Goal: Obtain resource: Download file/media

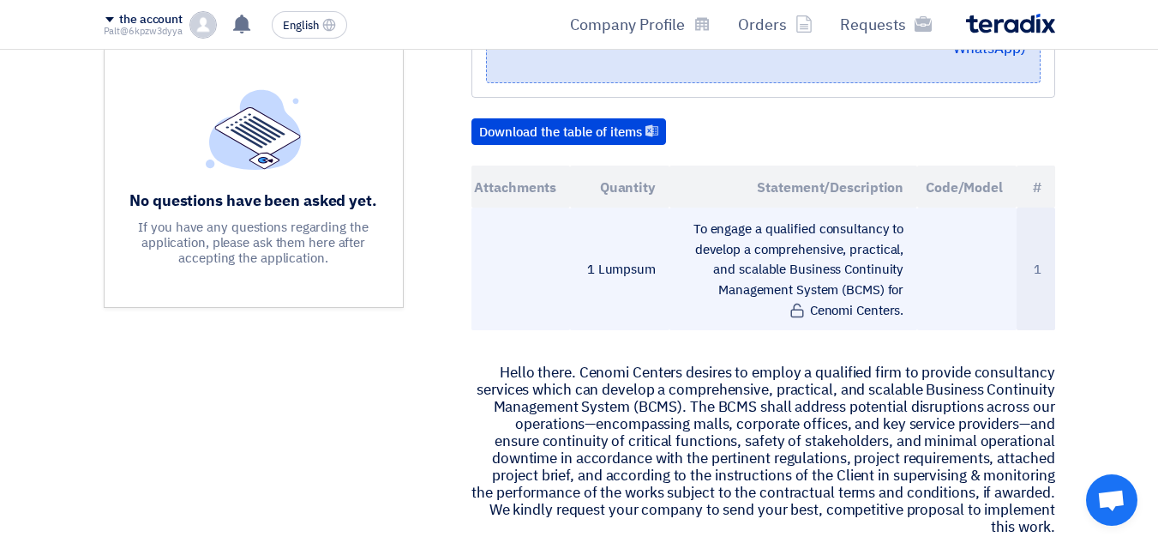
scroll to position [514, 0]
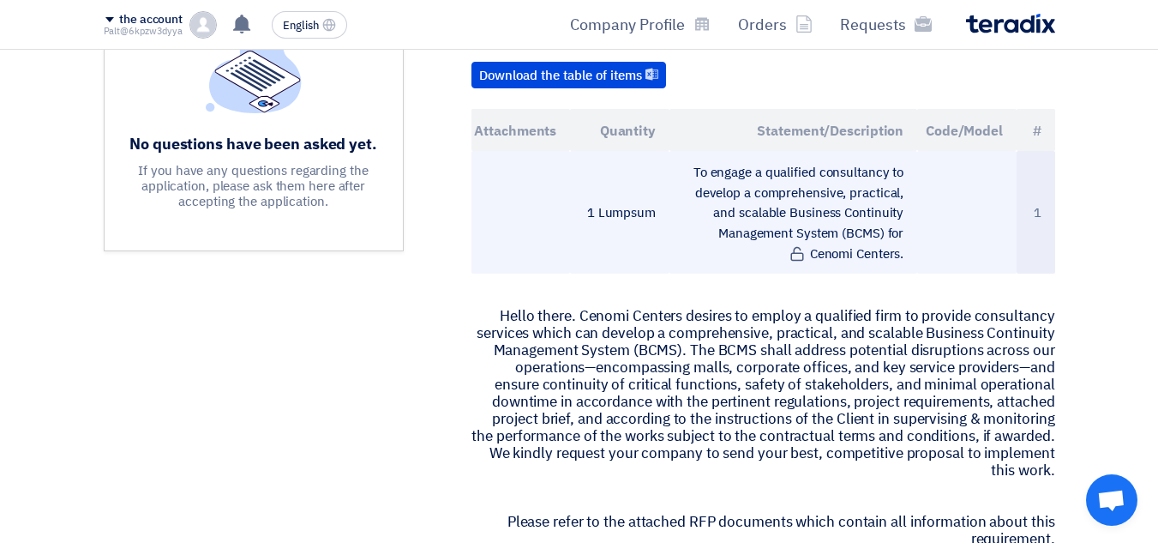
click at [761, 211] on font "To engage a qualified consultancy to develop a comprehensive, practical, and sc…" at bounding box center [799, 213] width 210 height 100
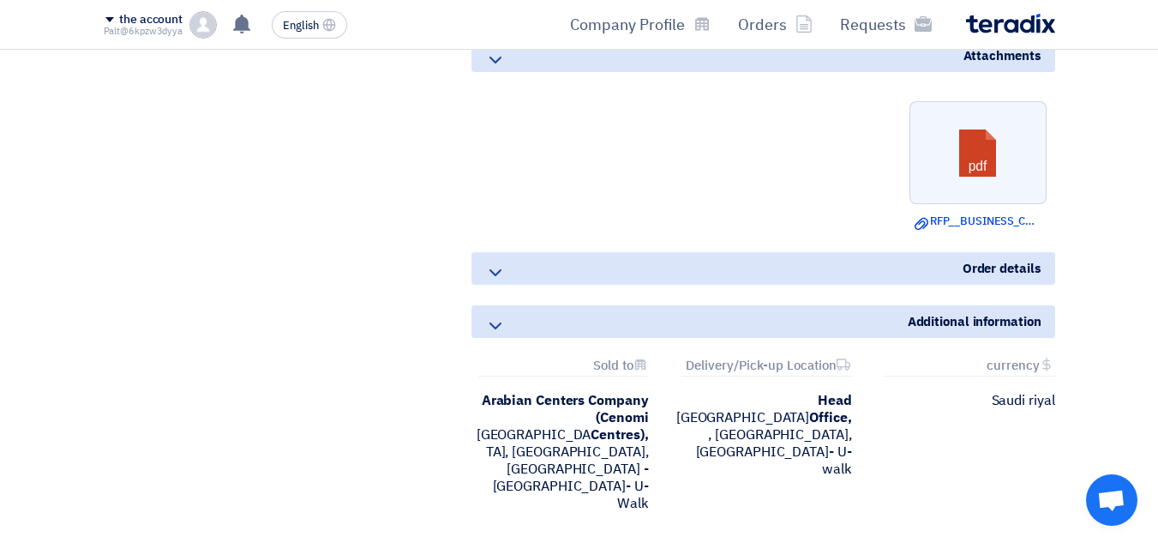
scroll to position [1046, 0]
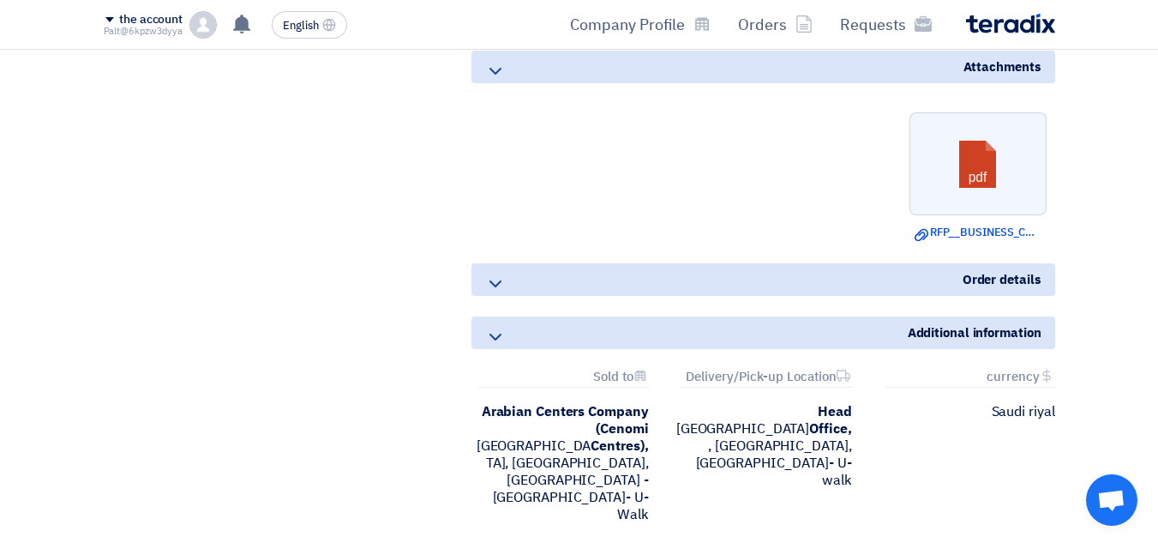
click at [501, 281] on use at bounding box center [496, 283] width 12 height 7
click at [492, 330] on icon at bounding box center [495, 337] width 21 height 21
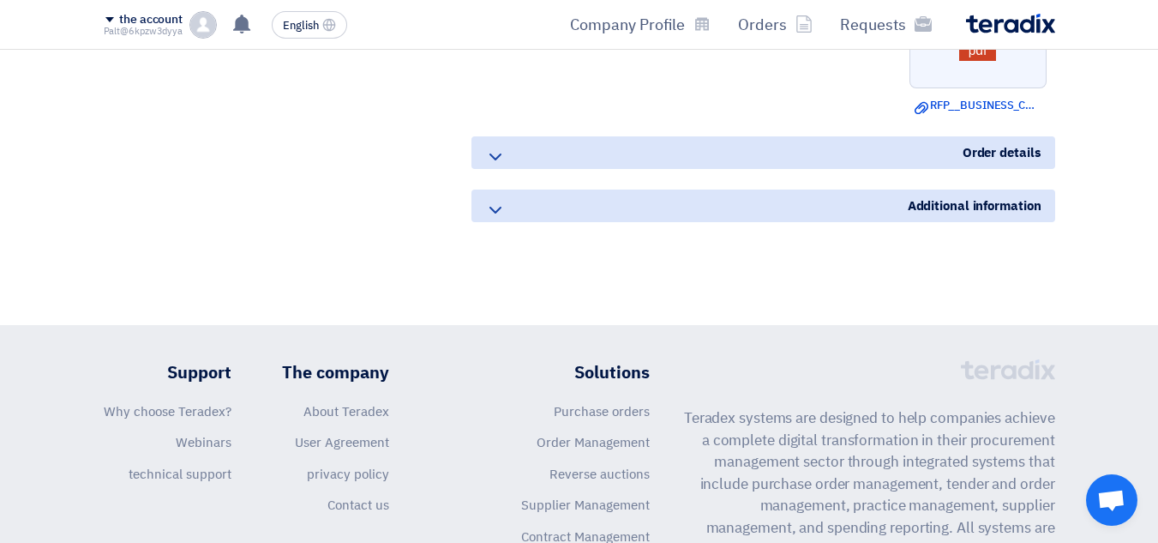
scroll to position [1218, 0]
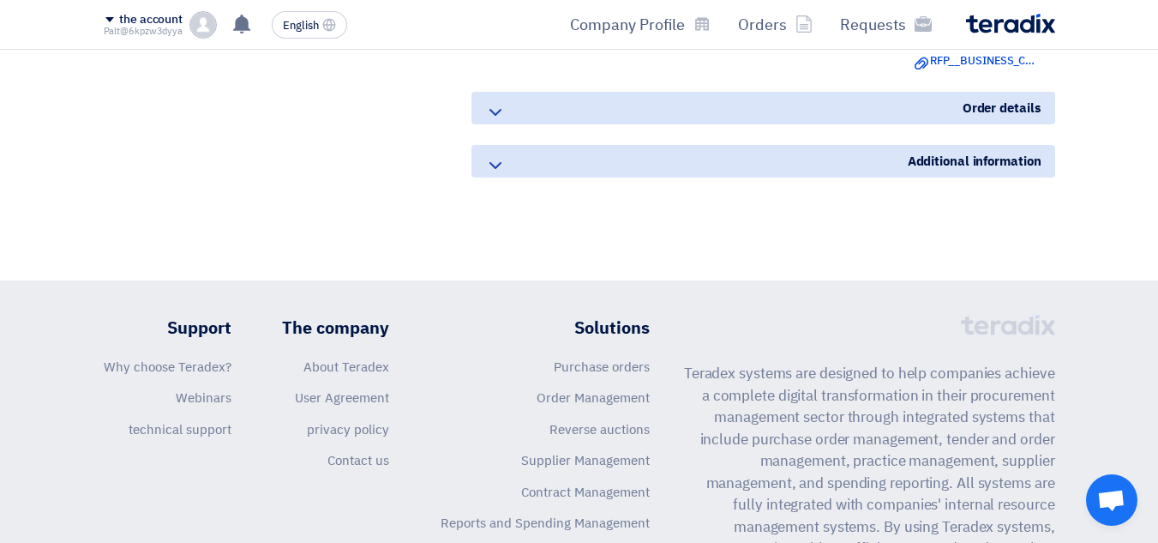
click at [491, 113] on icon at bounding box center [495, 112] width 21 height 21
click at [494, 114] on icon at bounding box center [495, 112] width 21 height 21
click at [494, 159] on icon at bounding box center [495, 165] width 21 height 21
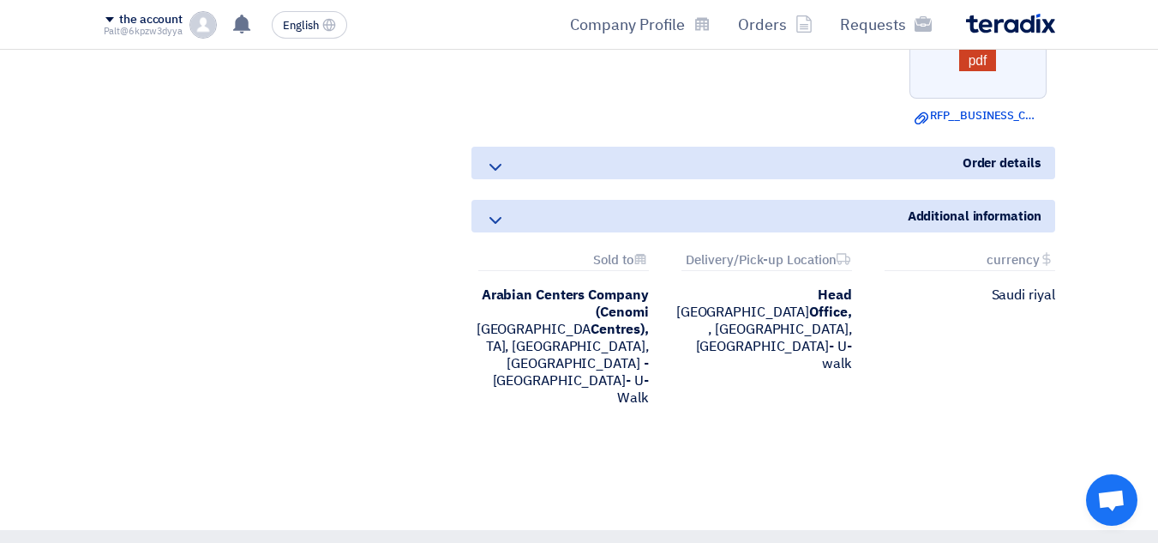
scroll to position [1132, 0]
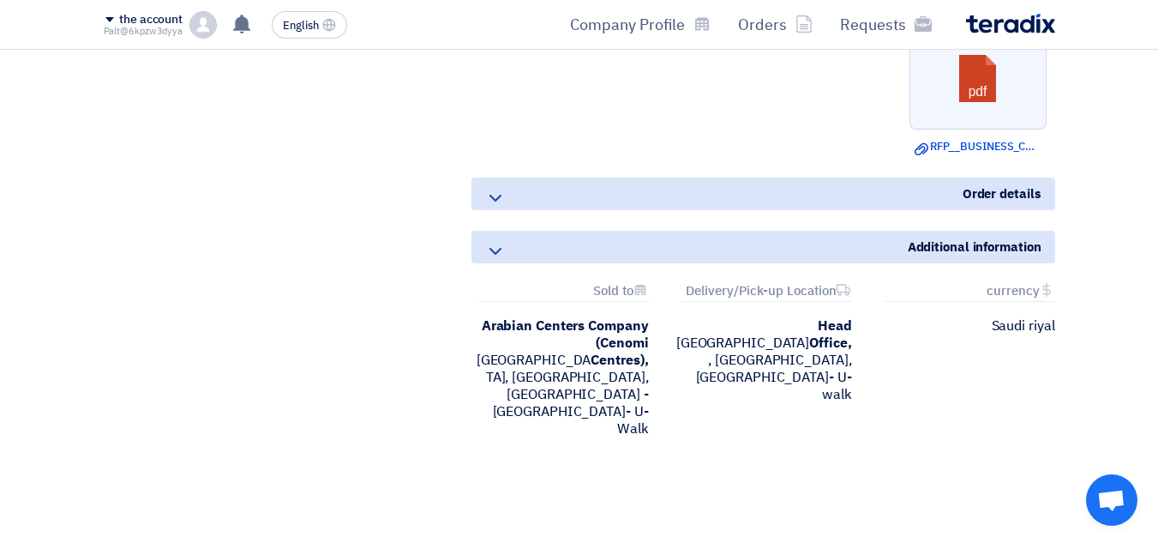
click at [488, 193] on icon at bounding box center [495, 198] width 21 height 21
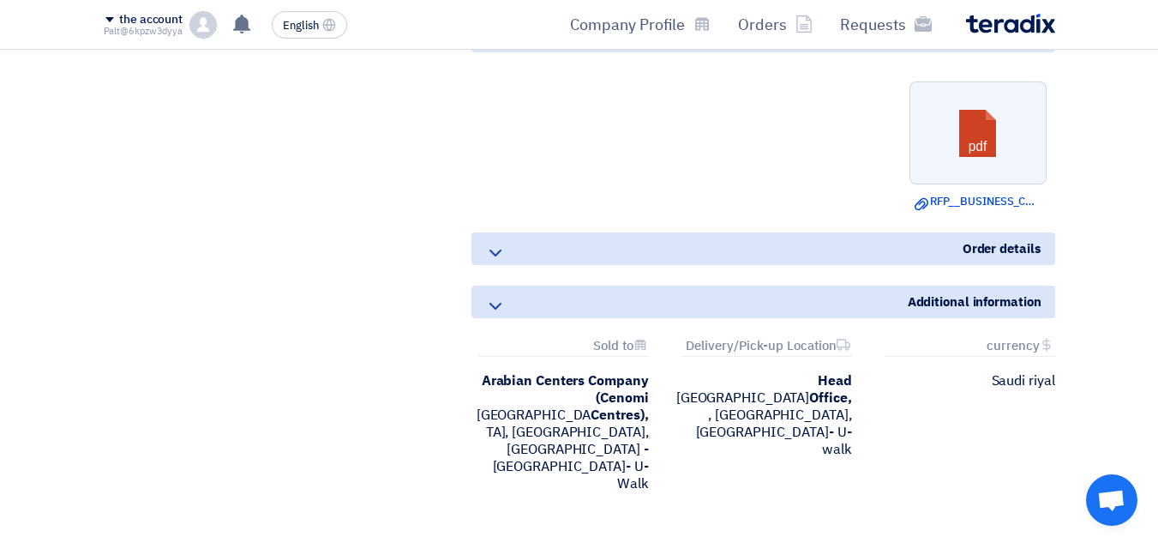
scroll to position [1046, 0]
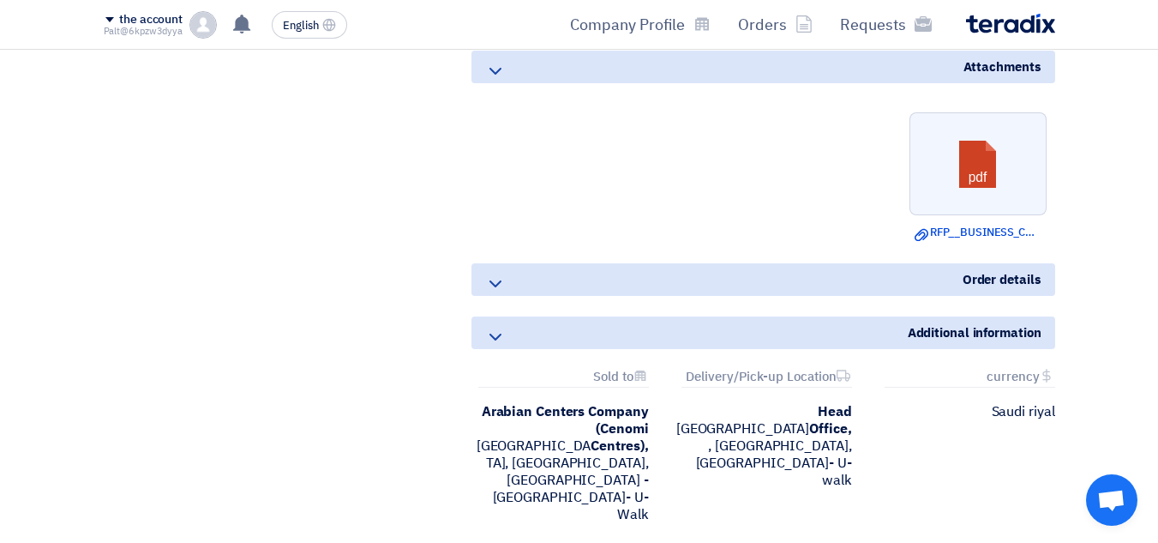
click at [498, 280] on icon at bounding box center [495, 284] width 21 height 21
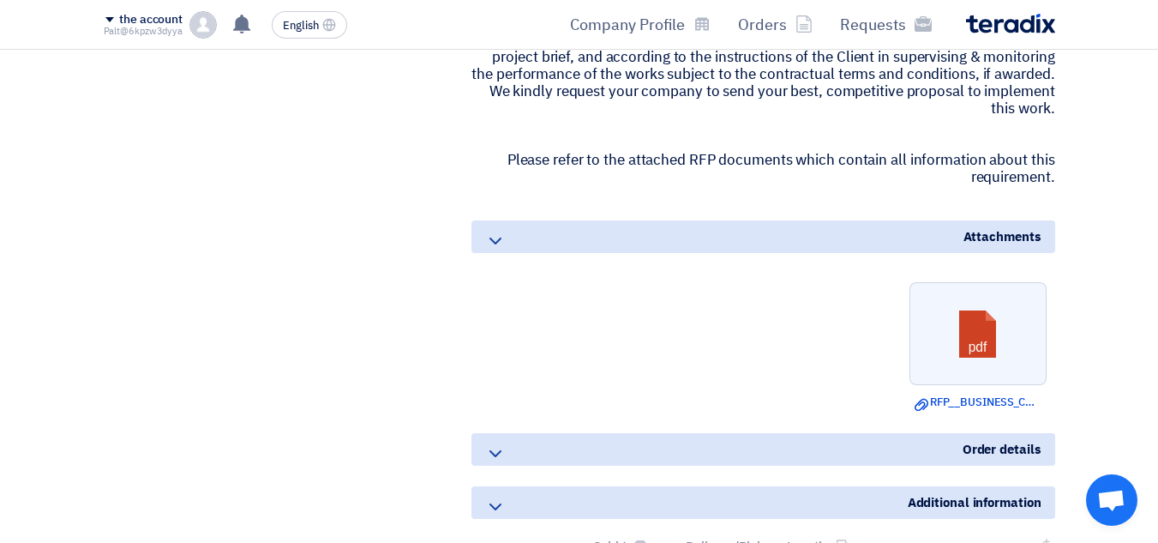
scroll to position [875, 0]
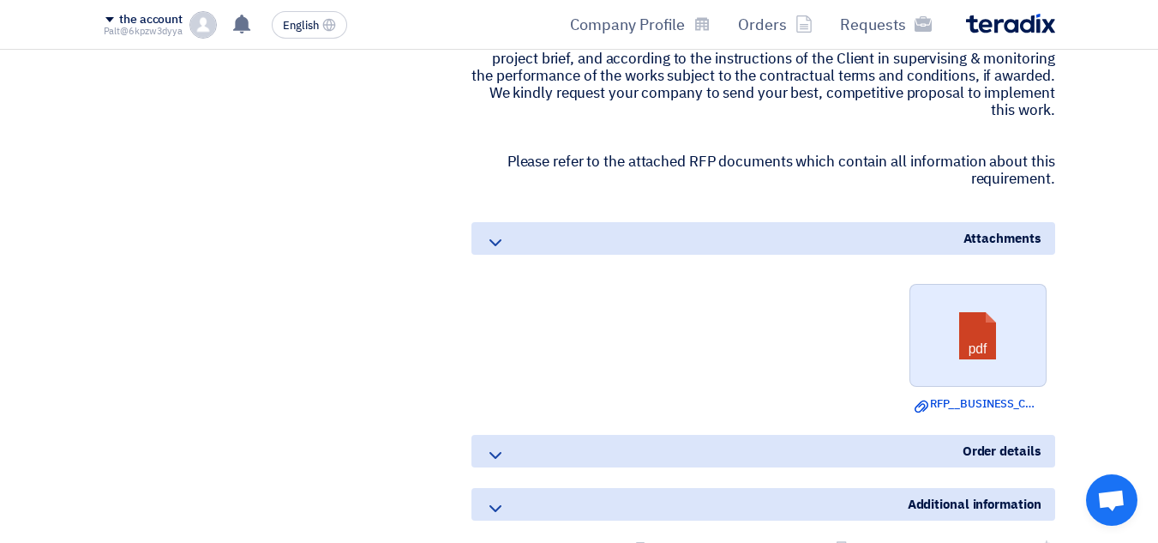
click at [974, 336] on link at bounding box center [979, 336] width 137 height 103
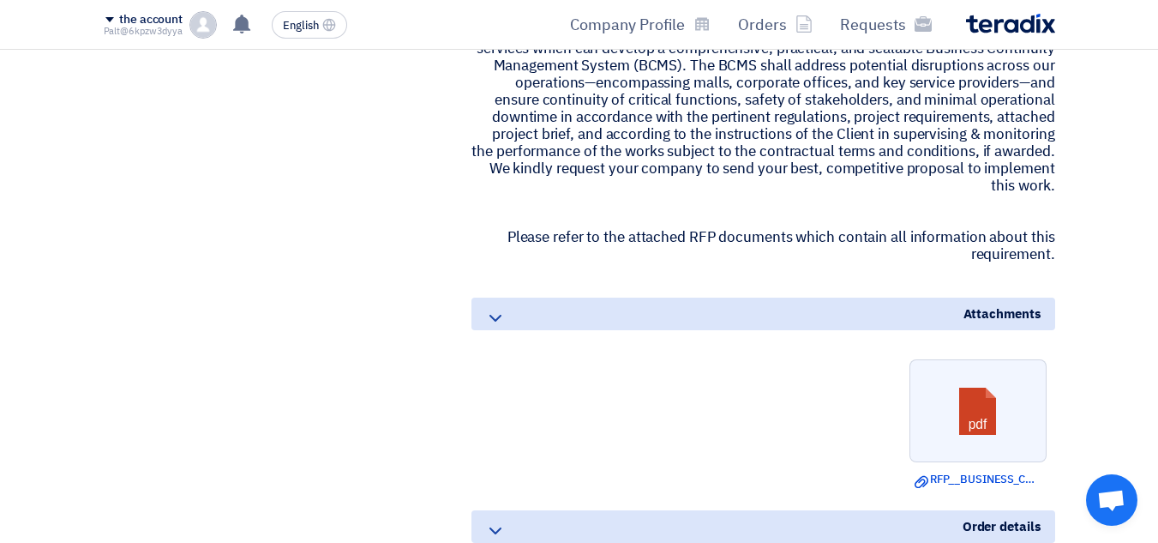
scroll to position [703, 0]
